Goal: Transaction & Acquisition: Book appointment/travel/reservation

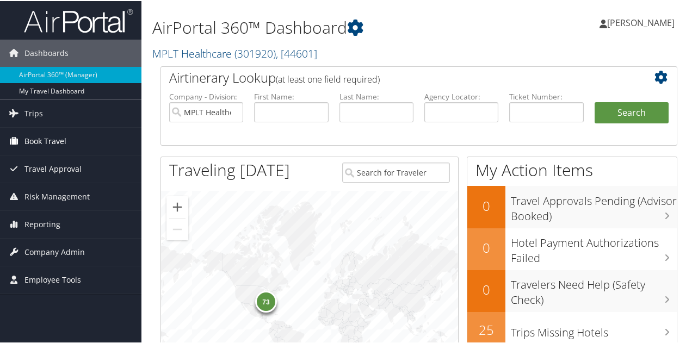
click at [51, 142] on span "Book Travel" at bounding box center [45, 140] width 42 height 27
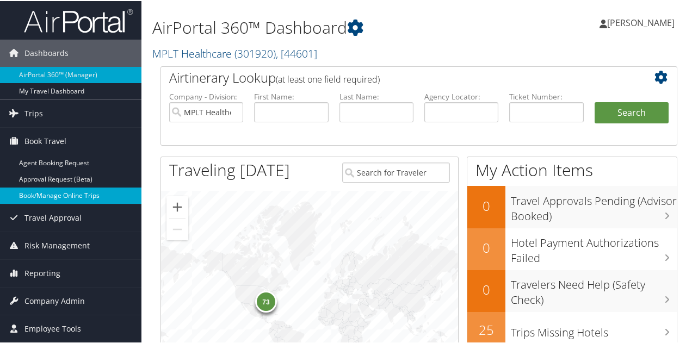
click at [36, 196] on link "Book/Manage Online Trips" at bounding box center [70, 195] width 141 height 16
